Goal: Navigation & Orientation: Find specific page/section

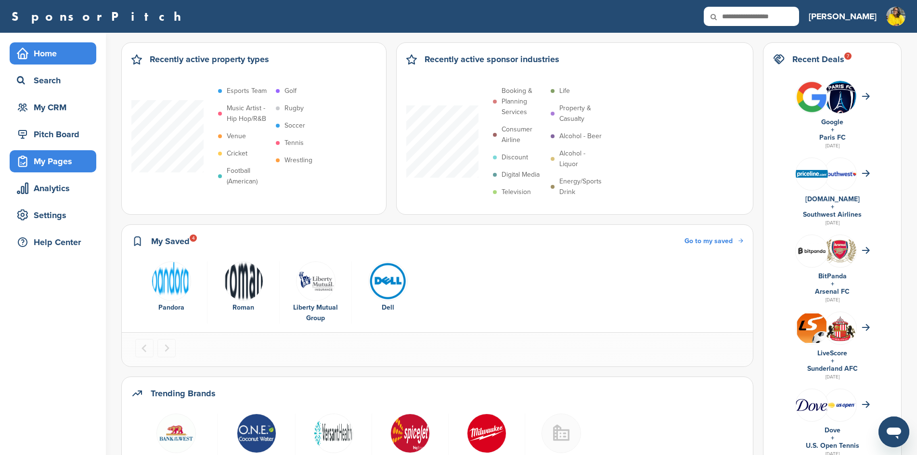
click at [52, 160] on div "My Pages" at bounding box center [55, 161] width 82 height 17
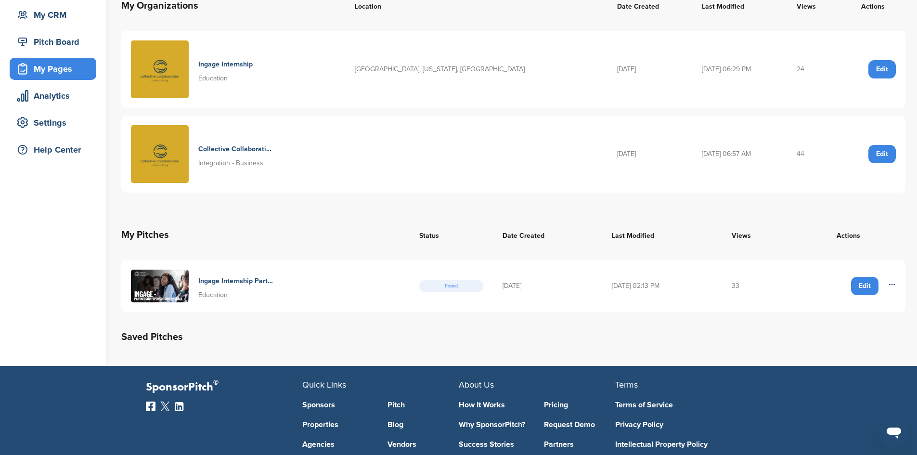
scroll to position [96, 0]
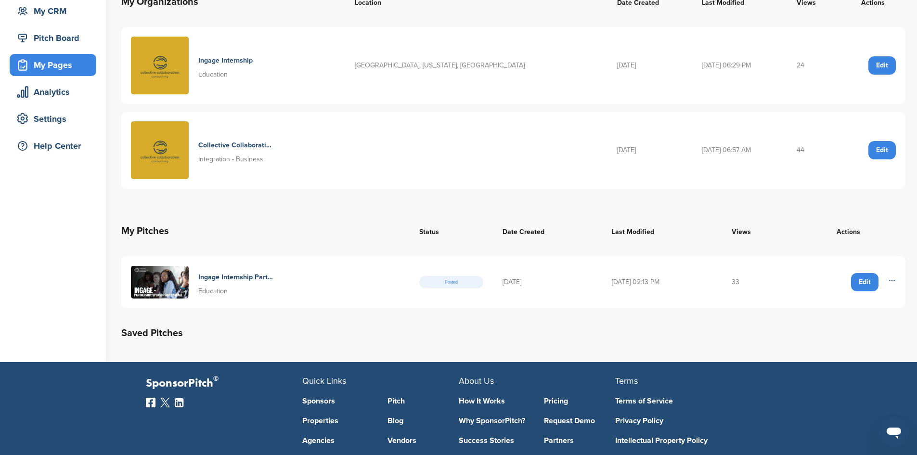
click at [235, 275] on h4 "Ingage Internship Partnering For Success" at bounding box center [235, 277] width 75 height 11
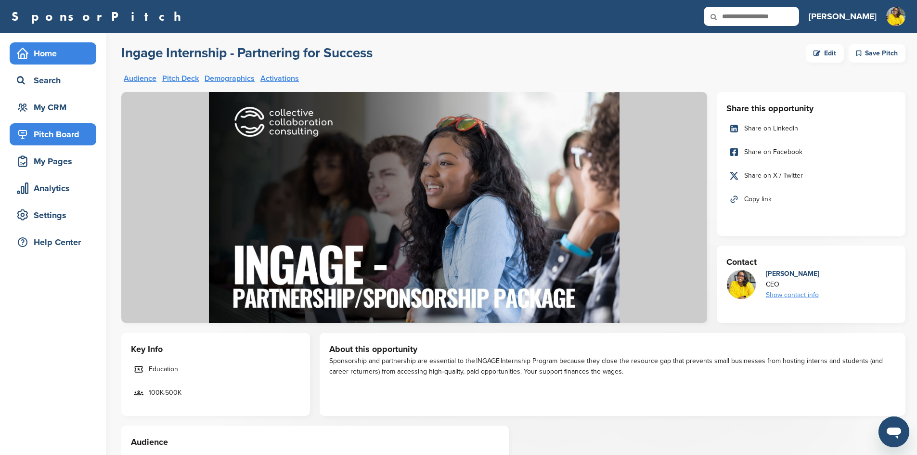
click at [62, 59] on div "Home" at bounding box center [55, 53] width 82 height 17
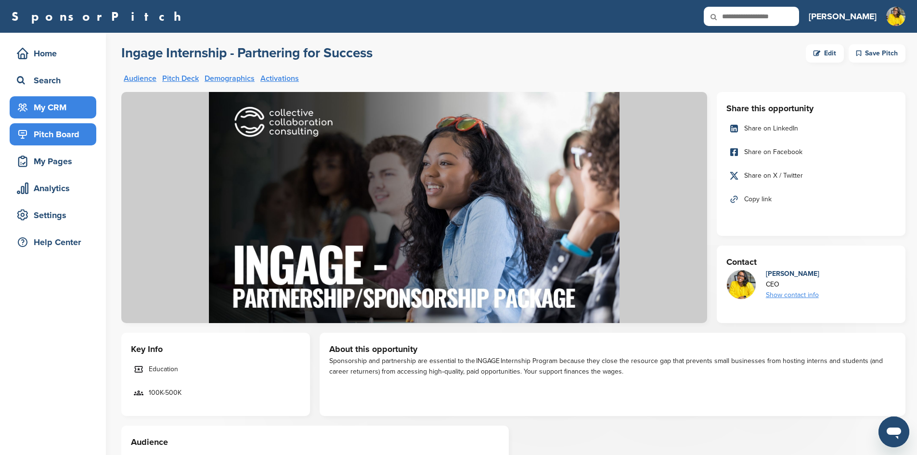
click at [58, 111] on div "My CRM" at bounding box center [55, 107] width 82 height 17
